Goal: Information Seeking & Learning: Learn about a topic

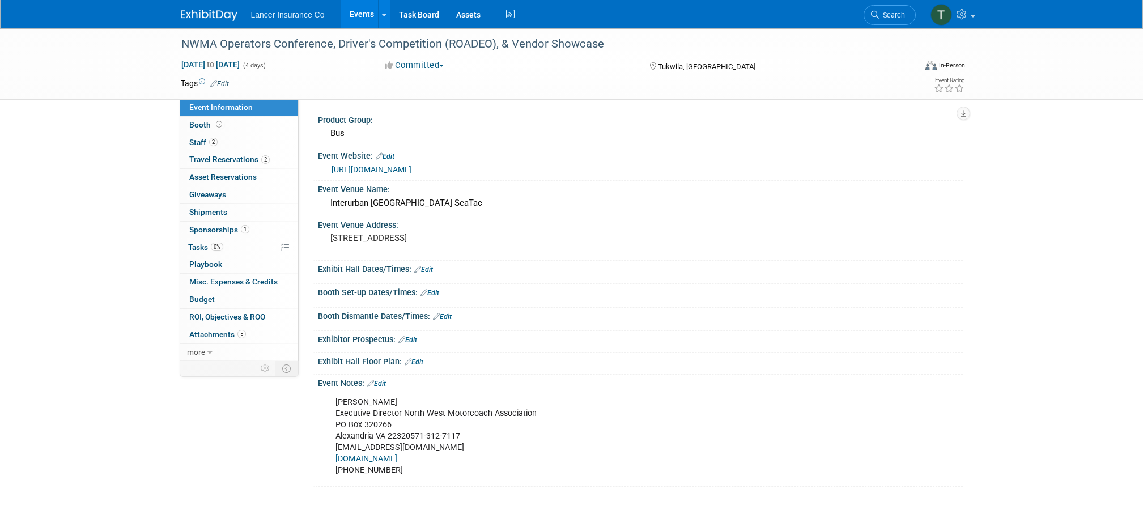
click at [359, 11] on link "Events" at bounding box center [361, 14] width 41 height 28
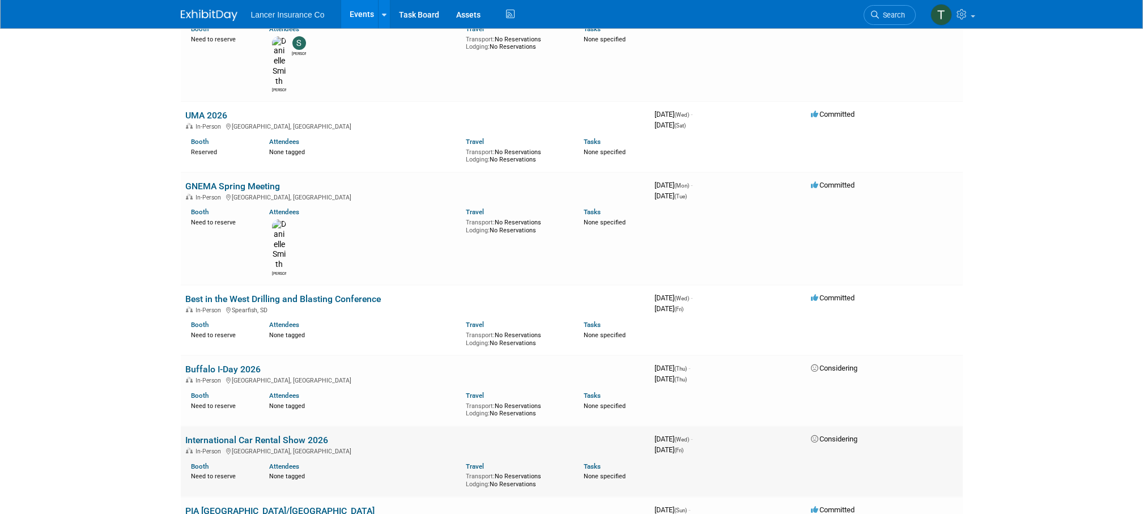
scroll to position [2166, 0]
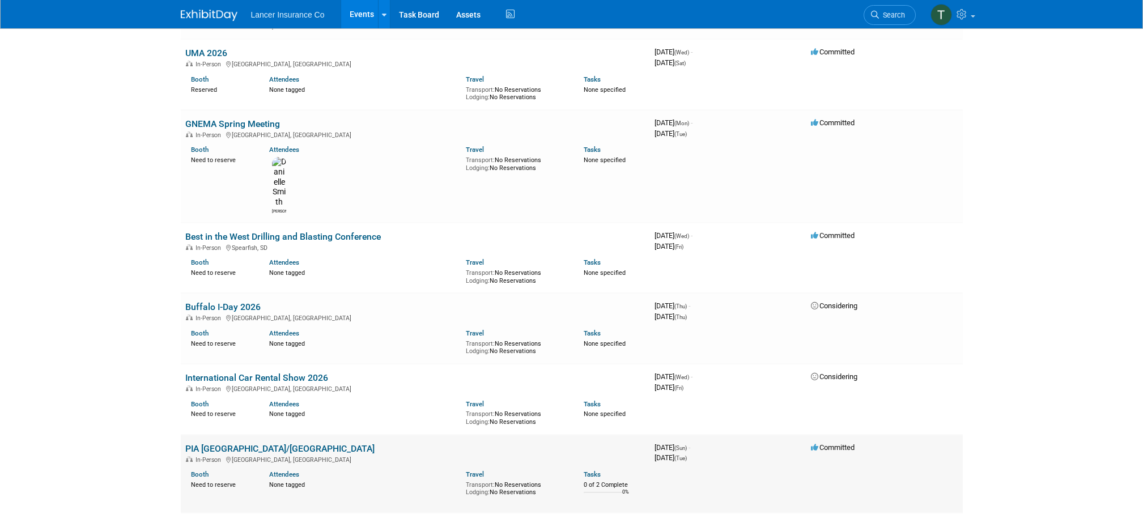
click at [208, 443] on link "PIA [GEOGRAPHIC_DATA]/[GEOGRAPHIC_DATA]" at bounding box center [279, 448] width 189 height 11
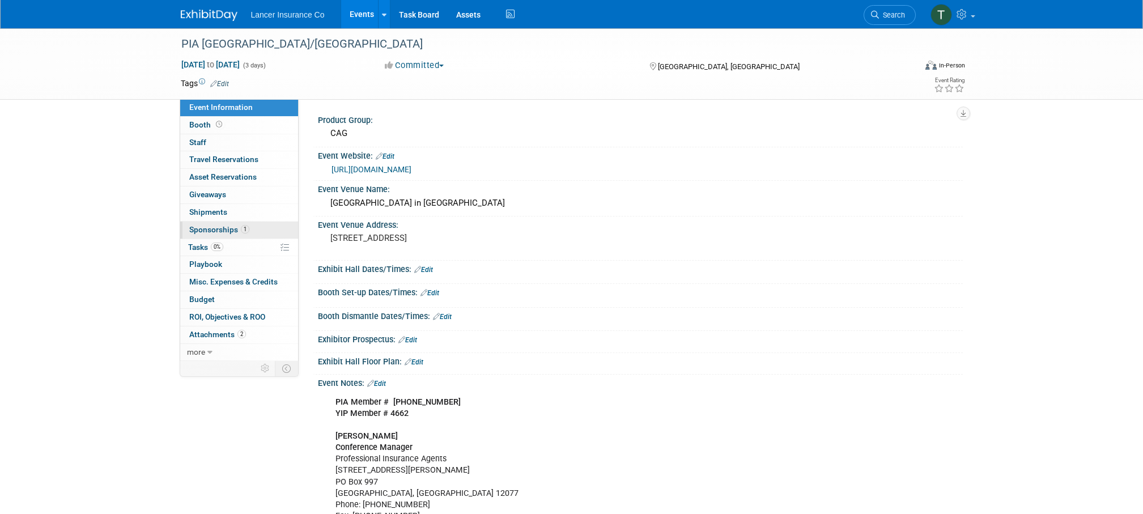
click at [203, 228] on span "Sponsorships 1" at bounding box center [219, 229] width 60 height 9
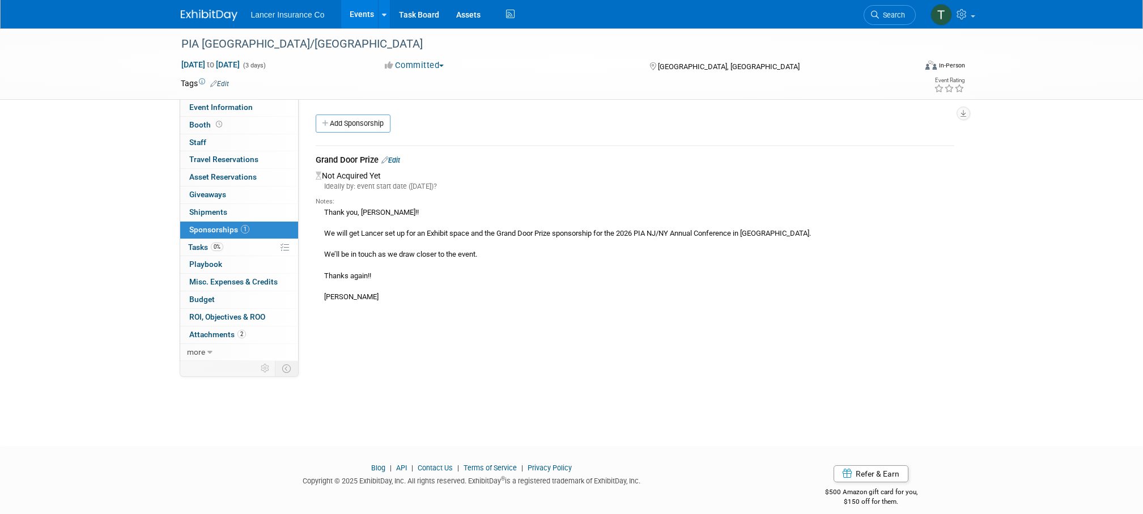
drag, startPoint x: 344, startPoint y: 296, endPoint x: 322, endPoint y: 209, distance: 90.0
click at [322, 209] on div "Thank you, Terrence!! We will get Lancer set up for an Exhibit space and the Gr…" at bounding box center [635, 254] width 638 height 96
copy div "Thank you, Terrence!! We will get Lancer set up for an Exhibit space and the Gr…"
click at [213, 109] on span "Event Information" at bounding box center [220, 107] width 63 height 9
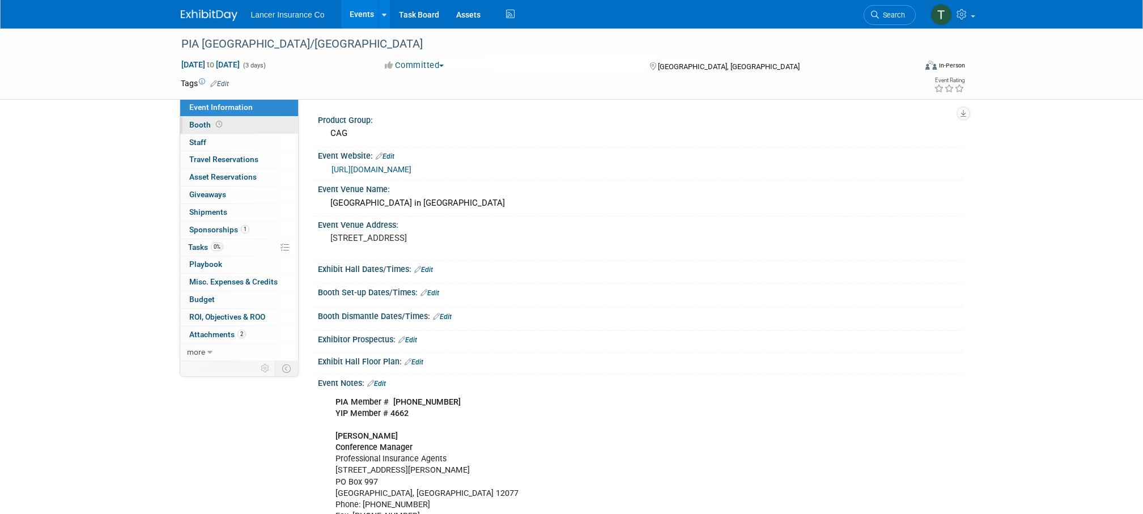
click at [201, 125] on span "Booth" at bounding box center [206, 124] width 35 height 9
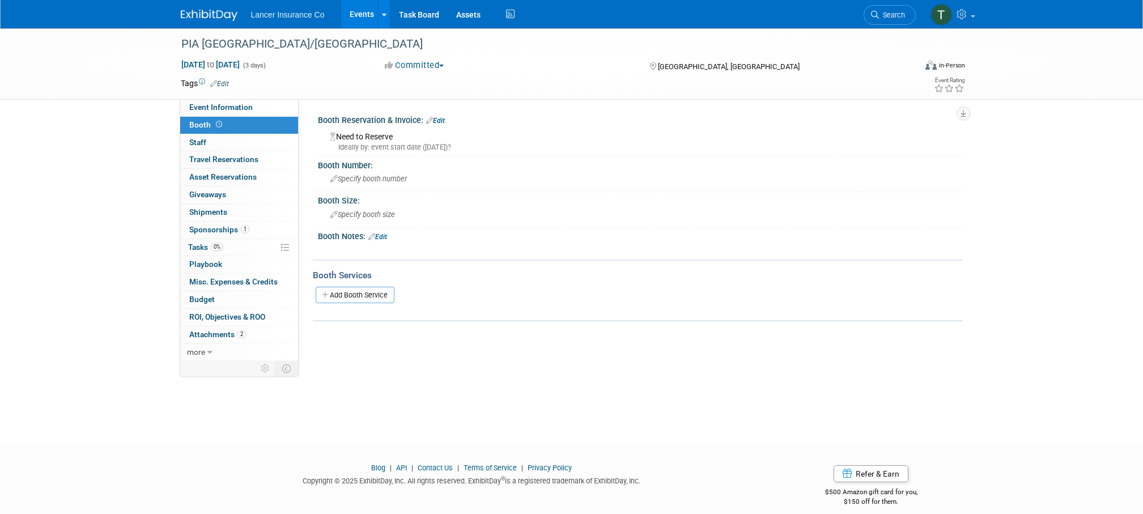
click at [361, 16] on link "Events" at bounding box center [361, 14] width 41 height 28
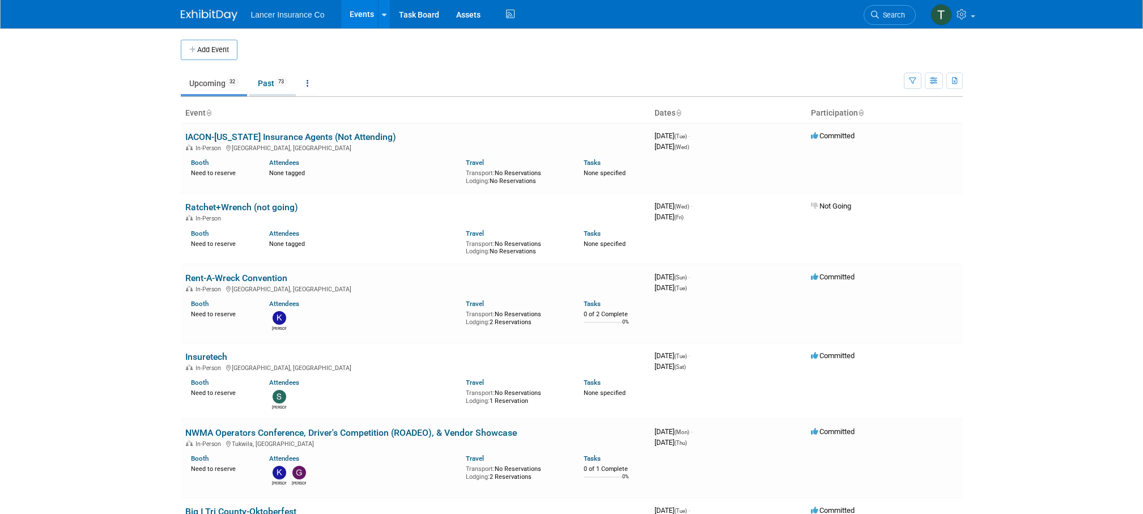
click at [267, 83] on link "Past 73" at bounding box center [272, 84] width 46 height 22
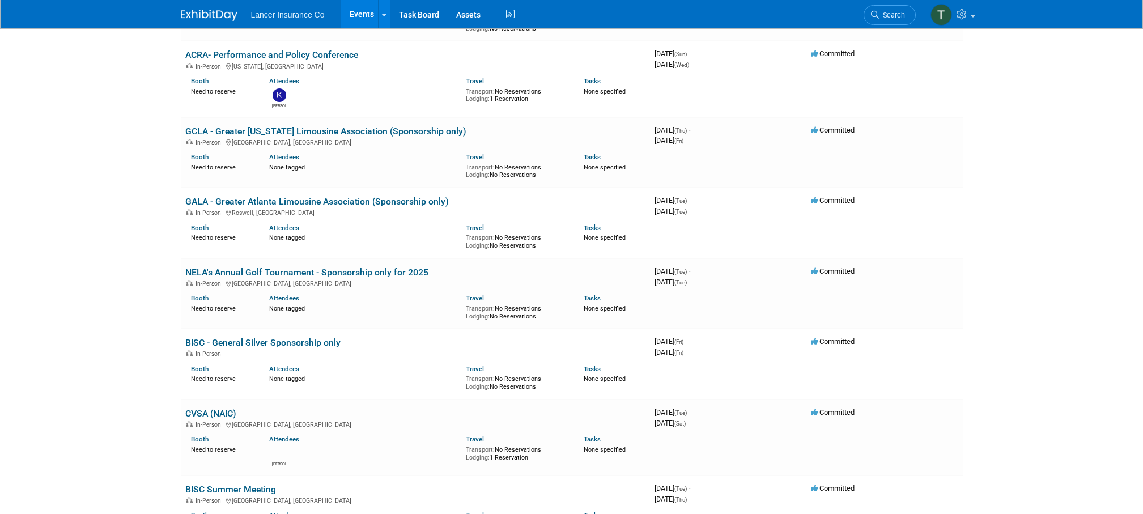
scroll to position [627, 0]
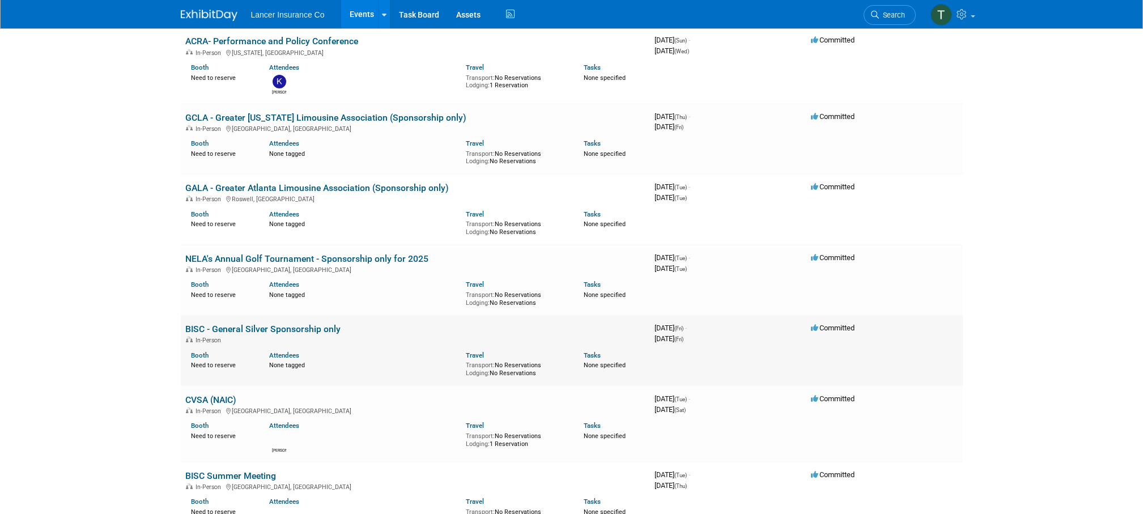
click at [229, 327] on link "BISC - General Silver Sponsorship only" at bounding box center [262, 328] width 155 height 11
